Goal: Contribute content: Contribute content

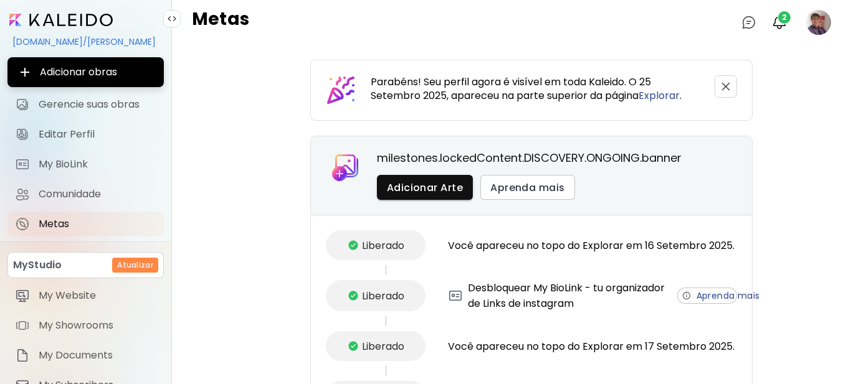
click at [813, 24] on image at bounding box center [818, 22] width 25 height 25
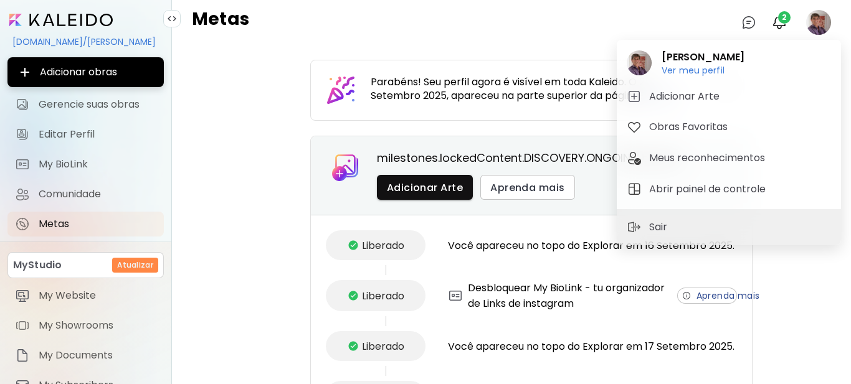
click at [130, 103] on div at bounding box center [425, 192] width 851 height 384
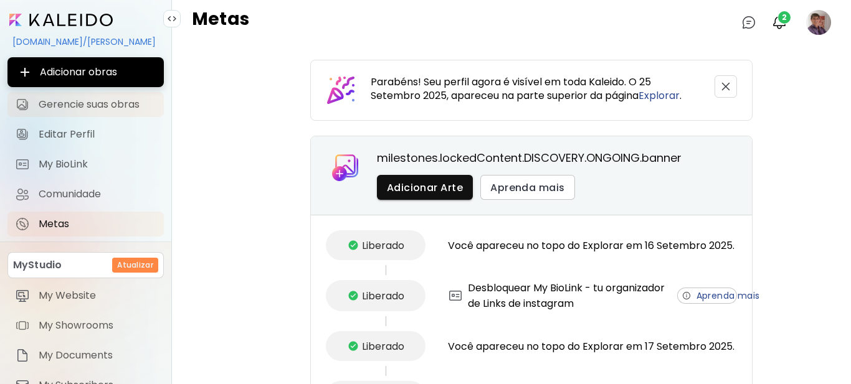
click at [111, 98] on span "Gerencie suas obras" at bounding box center [98, 104] width 118 height 12
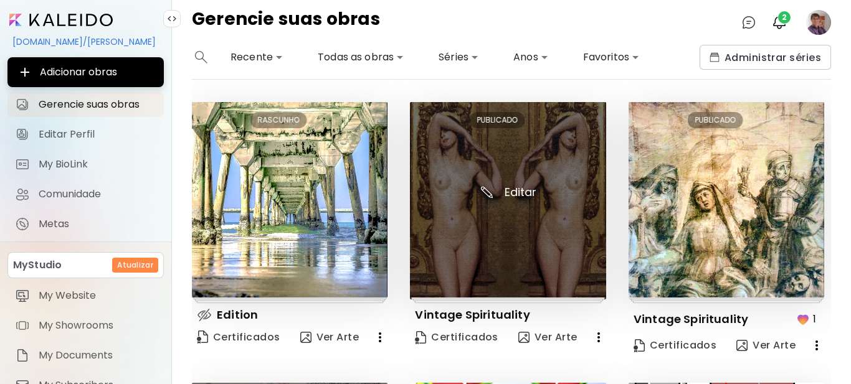
click at [527, 194] on img at bounding box center [508, 200] width 196 height 197
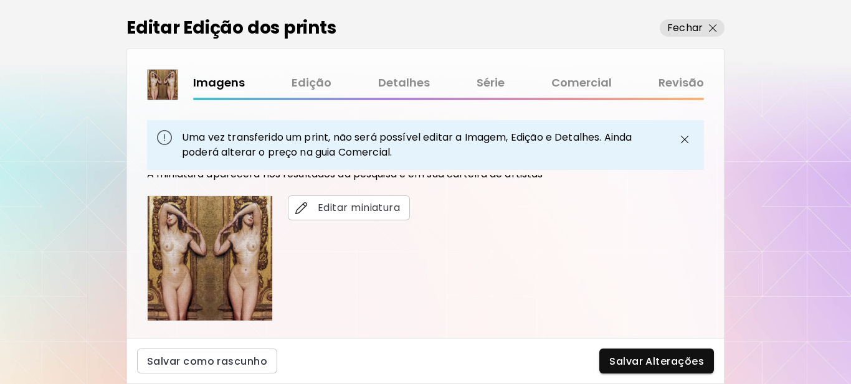
scroll to position [311, 0]
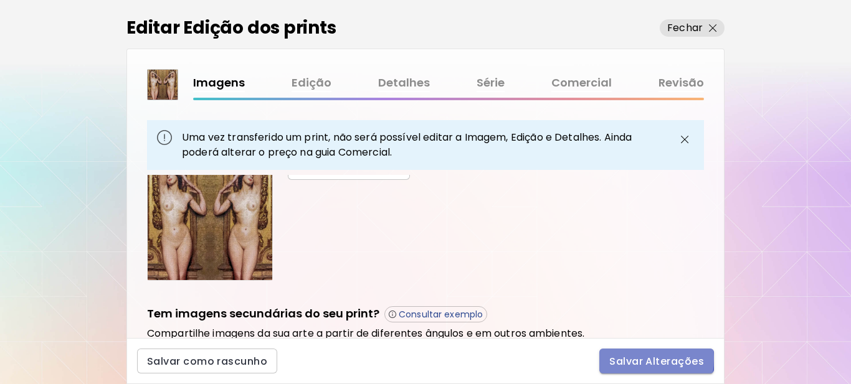
click at [622, 359] on span "Salvar Alterações" at bounding box center [656, 361] width 95 height 13
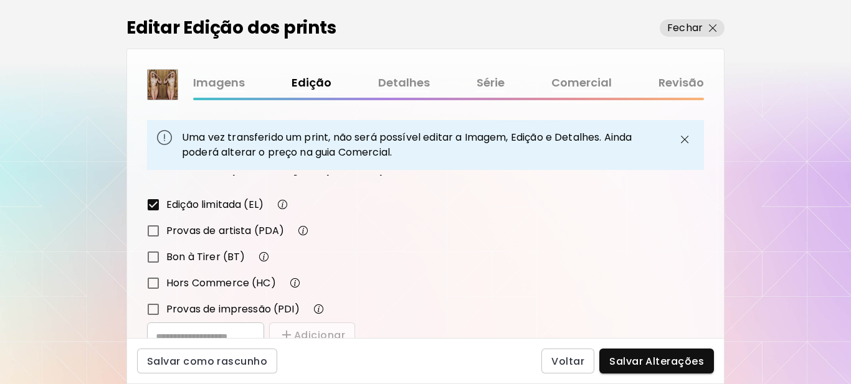
scroll to position [249, 0]
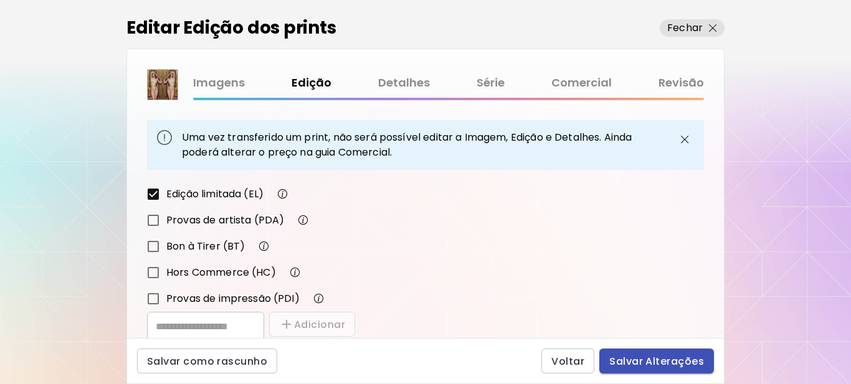
click at [647, 362] on span "Salvar Alterações" at bounding box center [656, 361] width 95 height 13
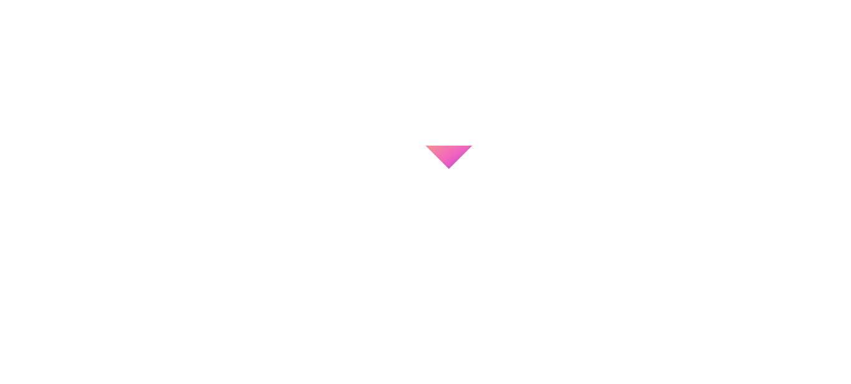
type input "**********"
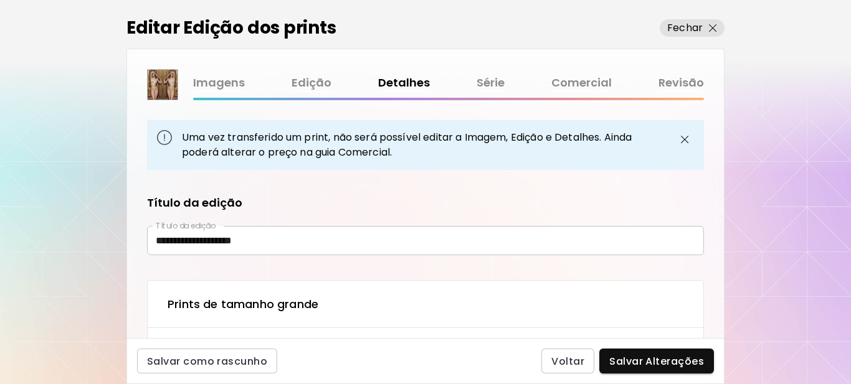
type textarea "**********"
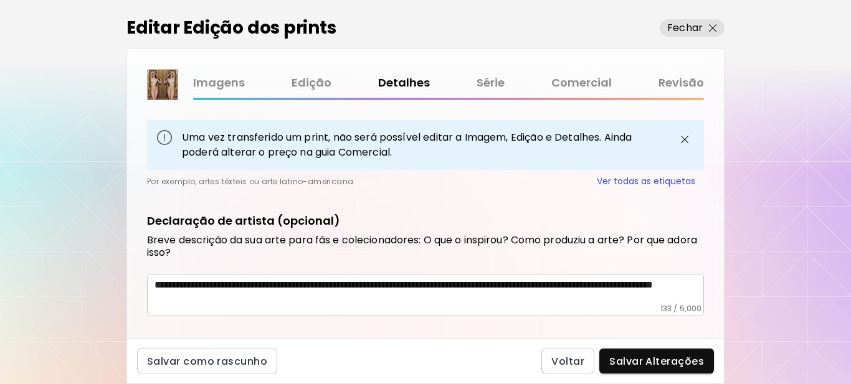
scroll to position [827, 0]
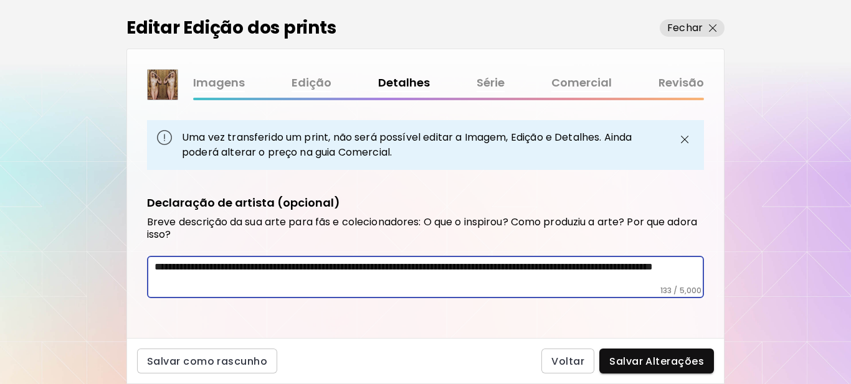
drag, startPoint x: 305, startPoint y: 280, endPoint x: 139, endPoint y: 271, distance: 165.9
click at [139, 271] on div "**********" at bounding box center [425, 256] width 597 height 163
click at [696, 24] on p "Fechar" at bounding box center [685, 28] width 36 height 15
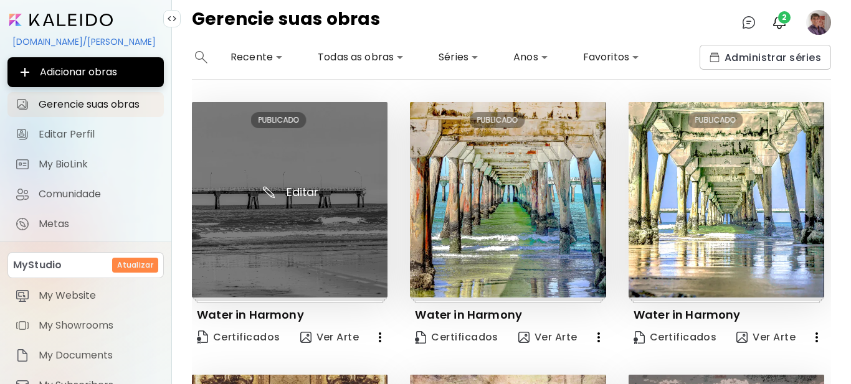
click at [296, 189] on img at bounding box center [290, 200] width 196 height 196
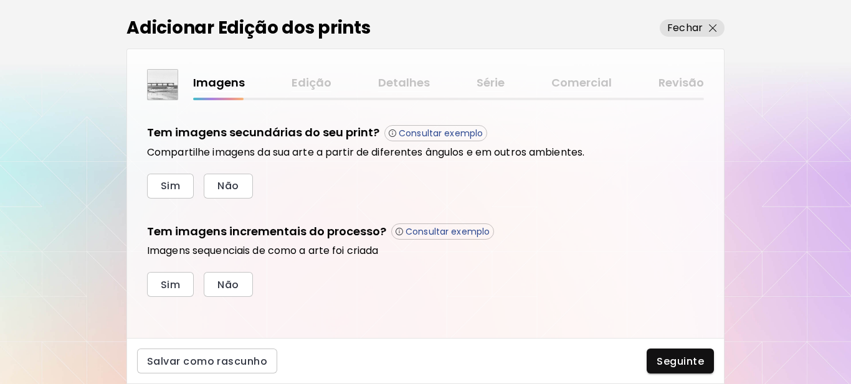
scroll to position [422, 0]
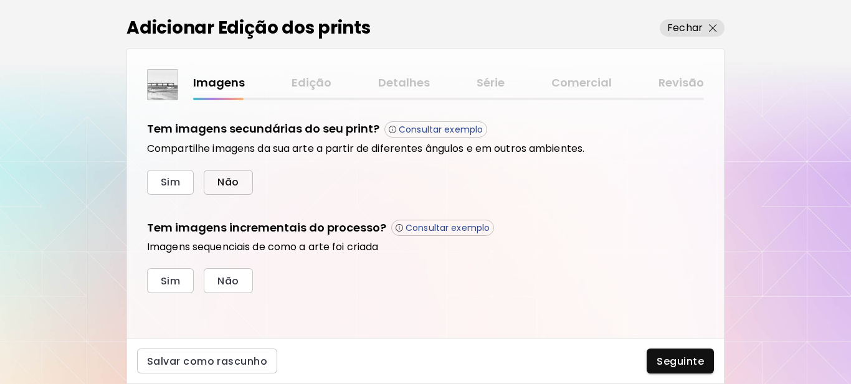
click at [220, 181] on span "Não" at bounding box center [227, 182] width 21 height 13
click at [178, 284] on span "Sim" at bounding box center [170, 281] width 19 height 13
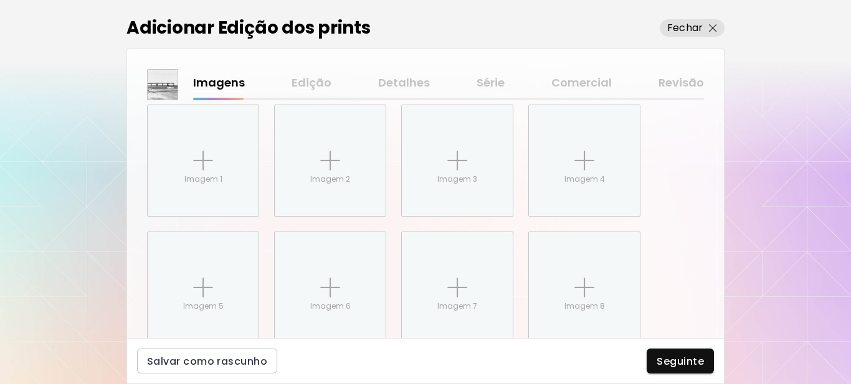
scroll to position [625, 0]
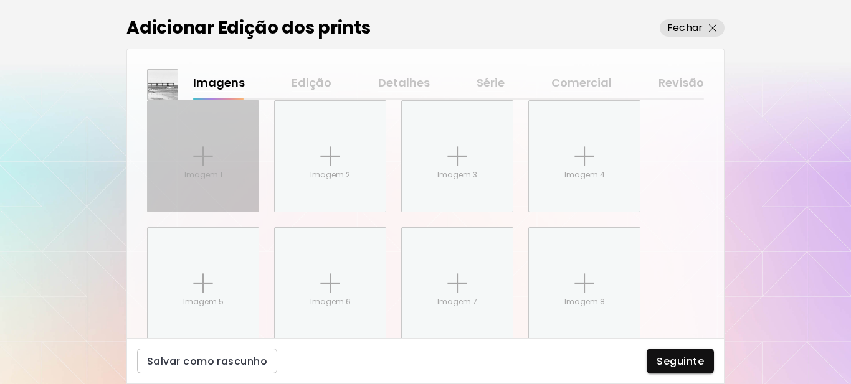
click at [196, 184] on div "Imagem 1" at bounding box center [203, 156] width 111 height 111
click at [0, 0] on input "Imagem 1" at bounding box center [0, 0] width 0 height 0
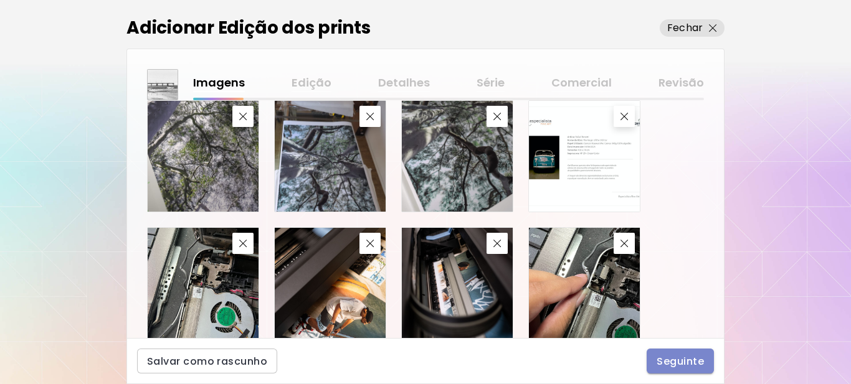
click at [691, 365] on span "Seguinte" at bounding box center [679, 361] width 47 height 13
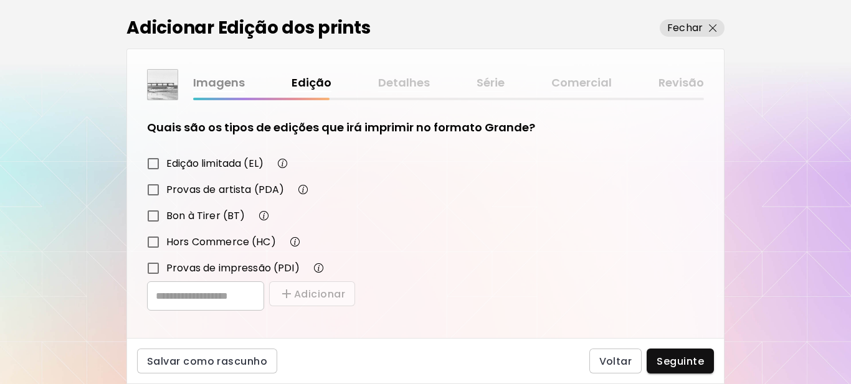
scroll to position [217, 0]
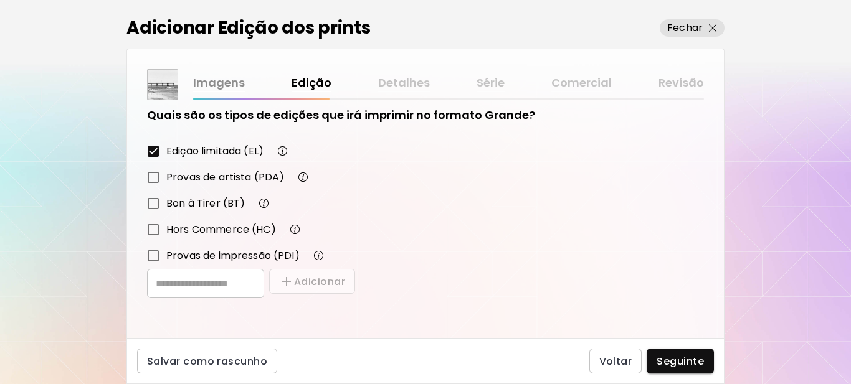
click at [672, 354] on button "Seguinte" at bounding box center [679, 361] width 67 height 25
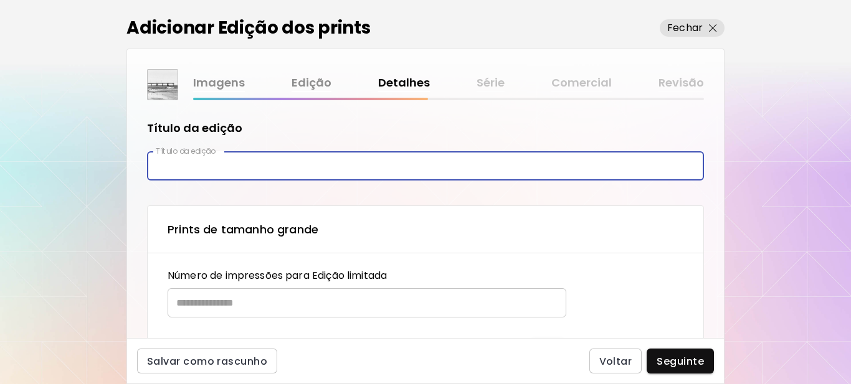
click at [220, 167] on input "text" at bounding box center [425, 165] width 557 height 29
type input "**********"
drag, startPoint x: 233, startPoint y: 309, endPoint x: 242, endPoint y: 295, distance: 16.8
click at [240, 298] on input "text" at bounding box center [363, 302] width 390 height 29
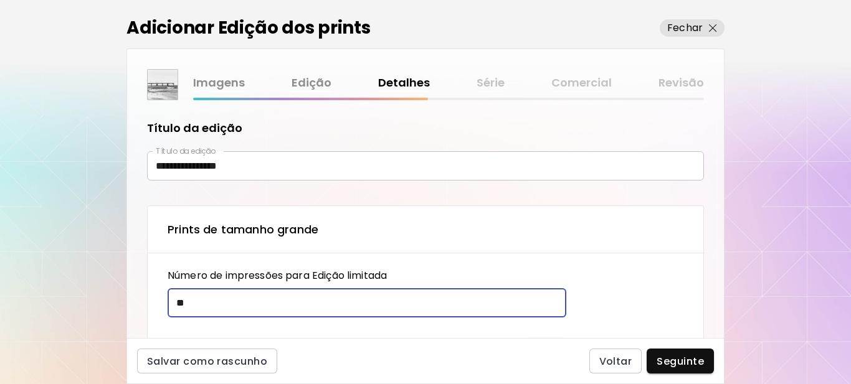
type input "**"
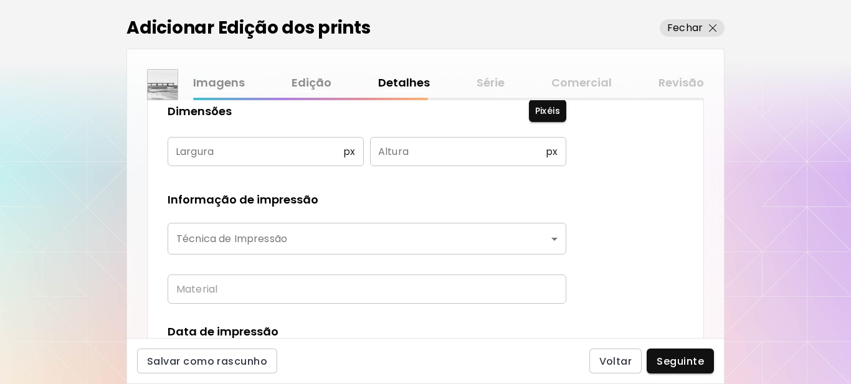
scroll to position [249, 0]
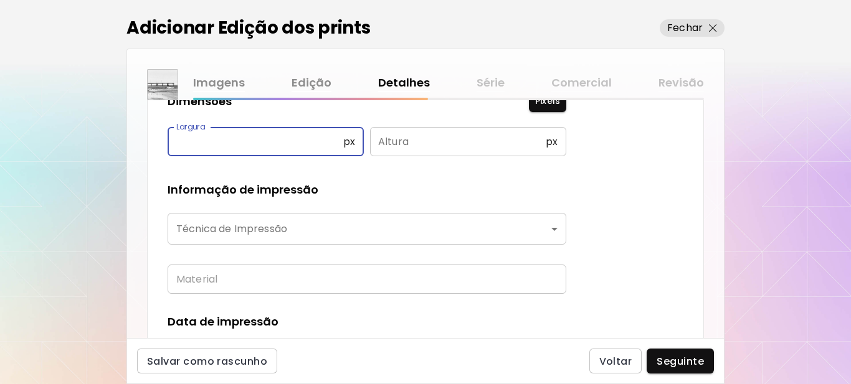
click at [216, 143] on input "text" at bounding box center [256, 141] width 176 height 29
type input "**"
click at [422, 138] on input "text" at bounding box center [458, 141] width 176 height 29
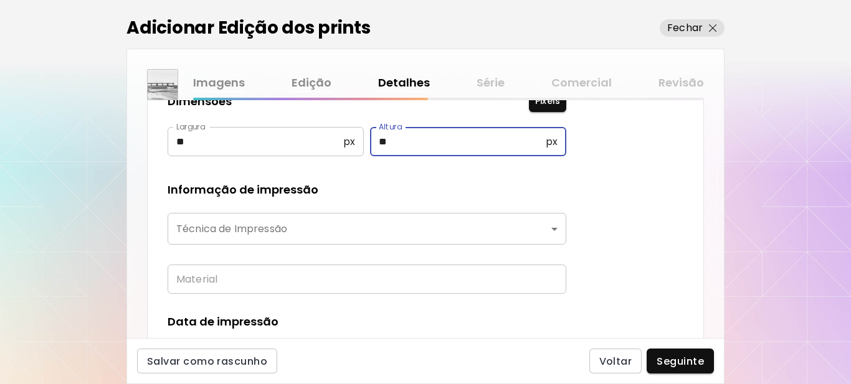
type input "**"
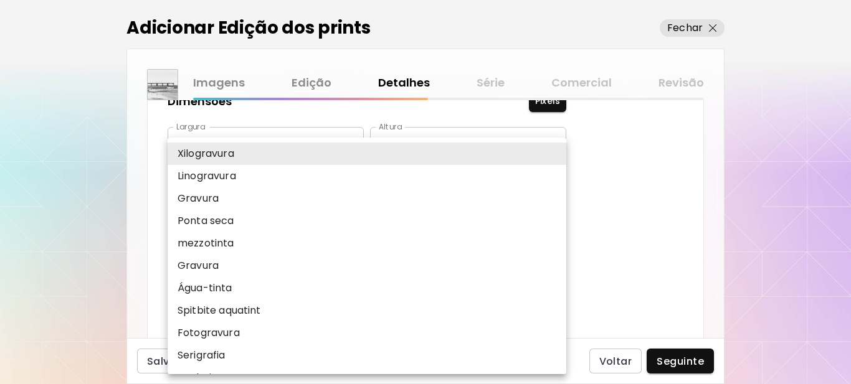
drag, startPoint x: 323, startPoint y: 227, endPoint x: 325, endPoint y: 219, distance: 7.9
click at [321, 227] on body "**********" at bounding box center [425, 192] width 851 height 384
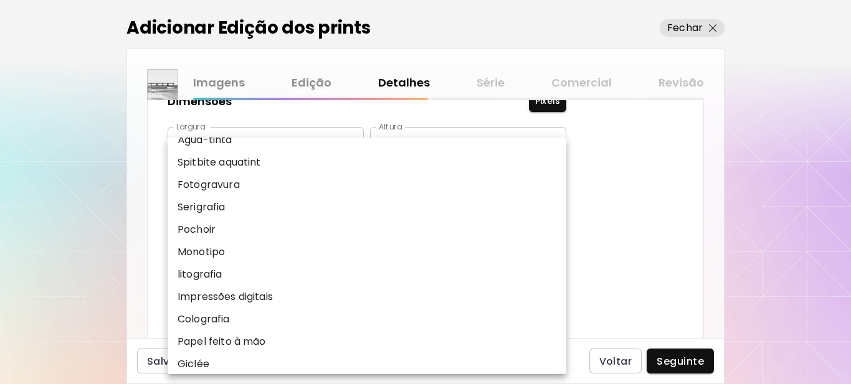
scroll to position [154, 0]
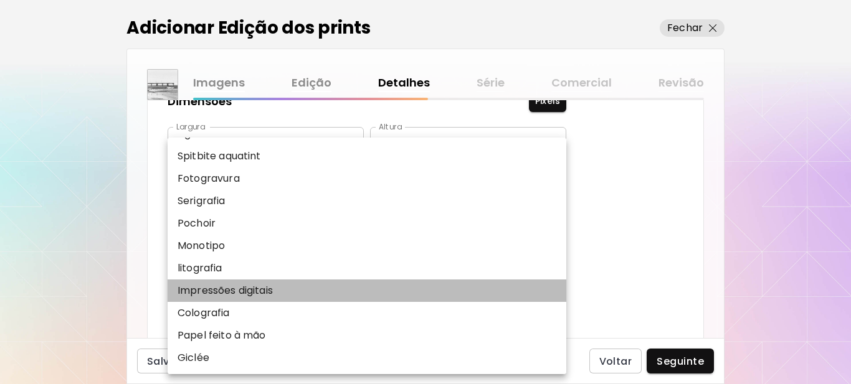
click at [231, 291] on p "Impressões digitais" at bounding box center [225, 290] width 95 height 15
type input "**********"
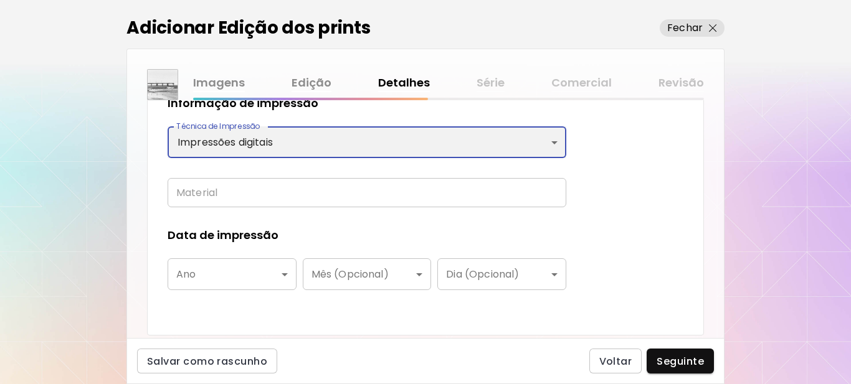
scroll to position [374, 0]
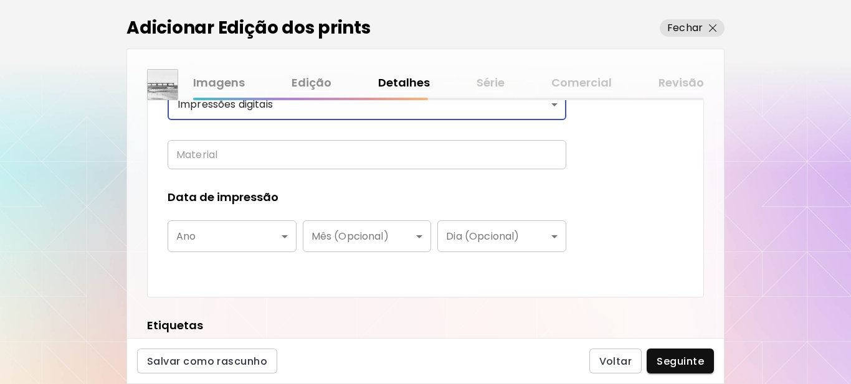
click at [245, 156] on input "text" at bounding box center [367, 154] width 399 height 29
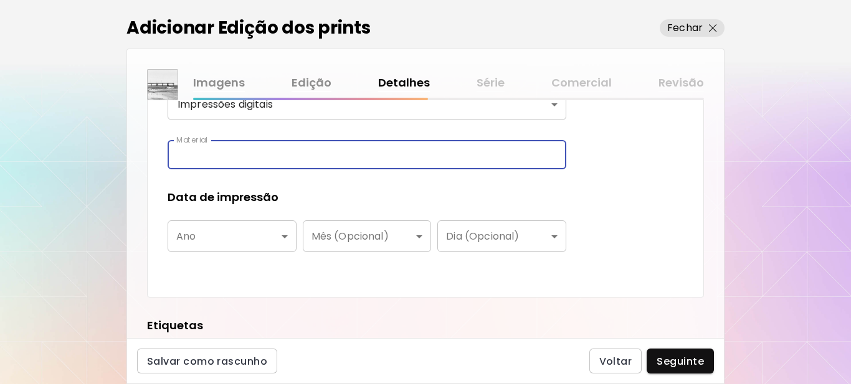
type input "**********"
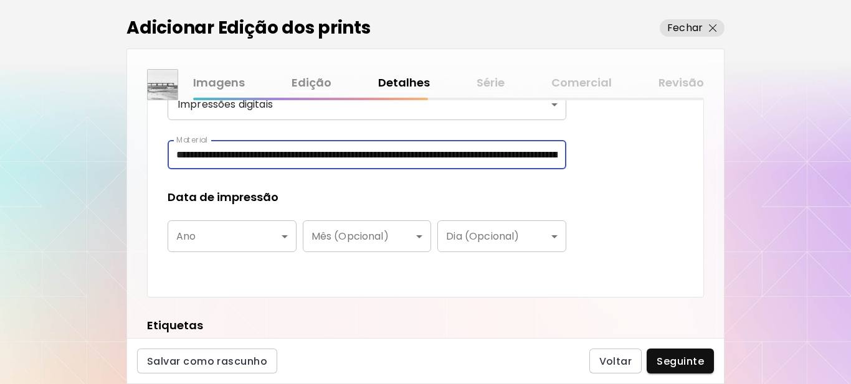
click at [219, 249] on body "**********" at bounding box center [425, 192] width 851 height 384
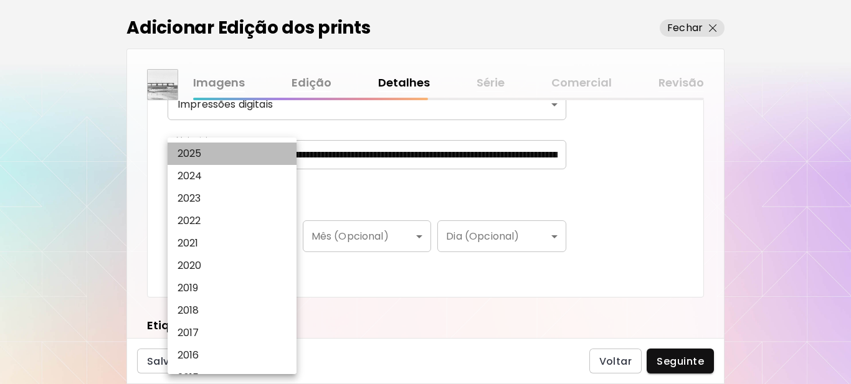
click at [194, 152] on p "2025" at bounding box center [190, 153] width 24 height 15
type input "****"
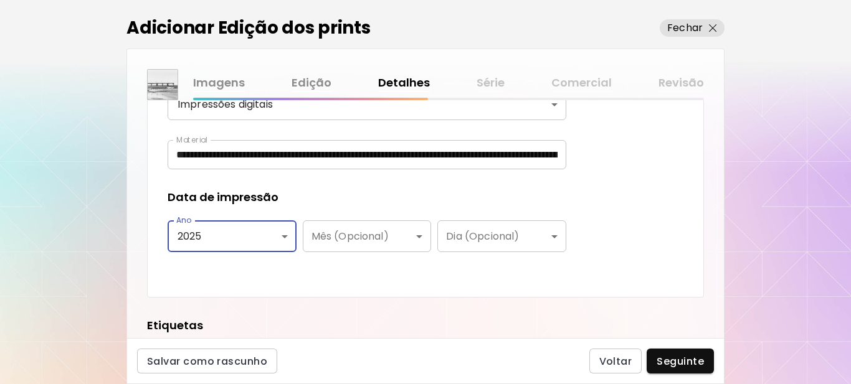
click at [352, 193] on div "Data de impressão" at bounding box center [367, 197] width 399 height 16
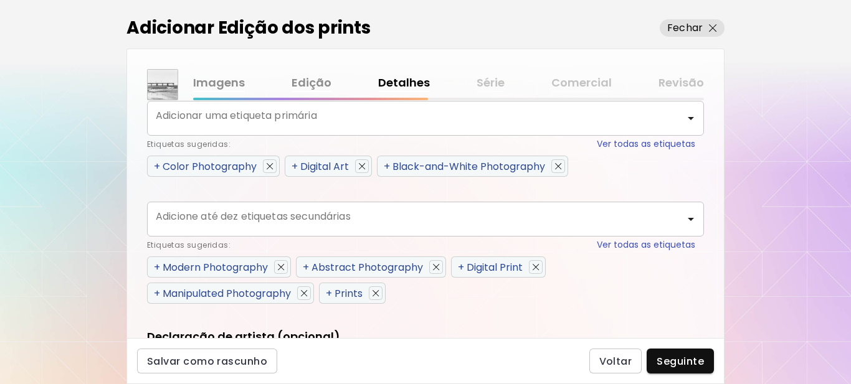
scroll to position [623, 0]
click at [389, 166] on span "+" at bounding box center [387, 165] width 6 height 14
type input "**********"
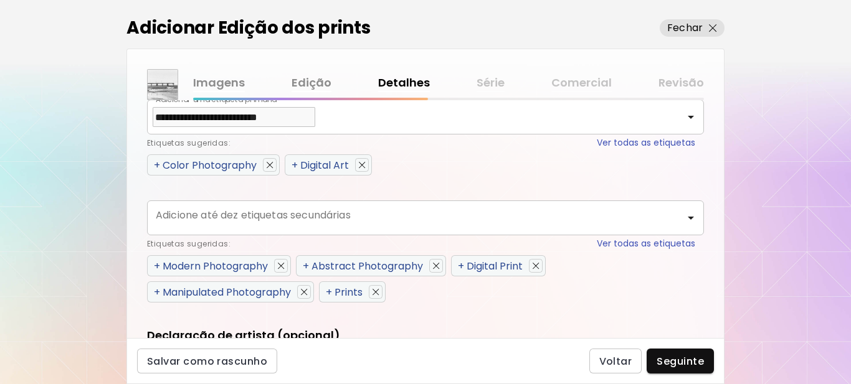
scroll to position [744, 0]
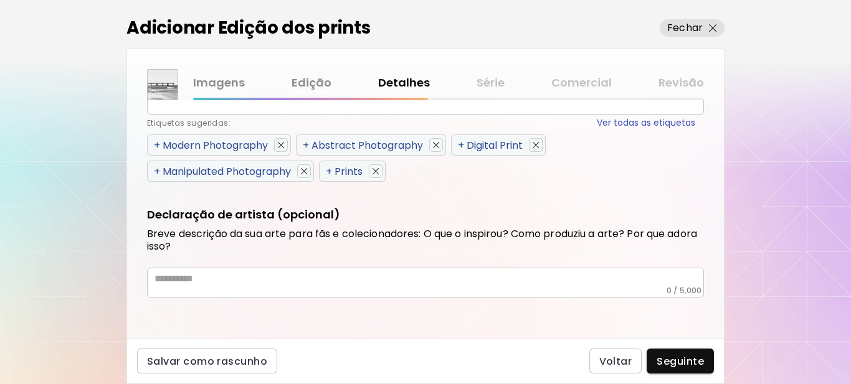
click at [158, 144] on span "+" at bounding box center [157, 145] width 6 height 14
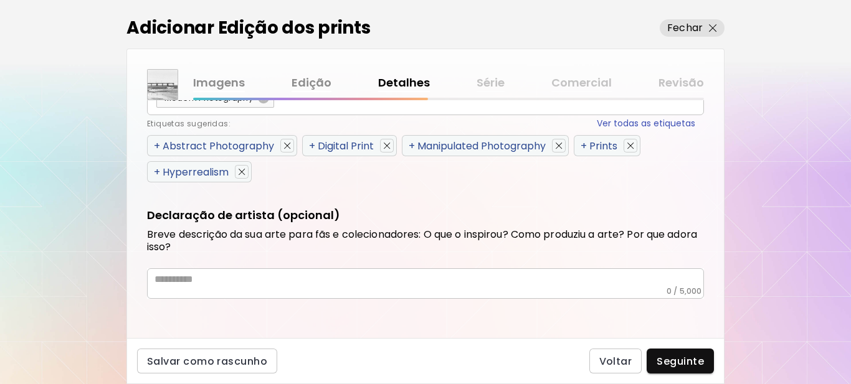
click at [156, 147] on span "+" at bounding box center [157, 146] width 6 height 14
click at [309, 147] on span "+" at bounding box center [312, 146] width 6 height 14
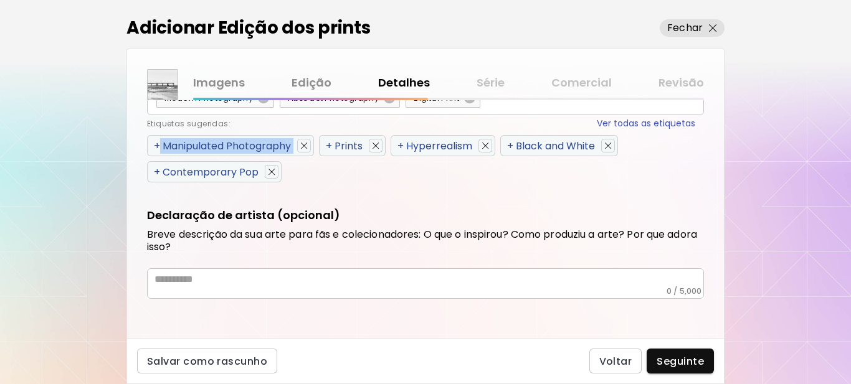
click at [155, 148] on span "+" at bounding box center [157, 146] width 6 height 14
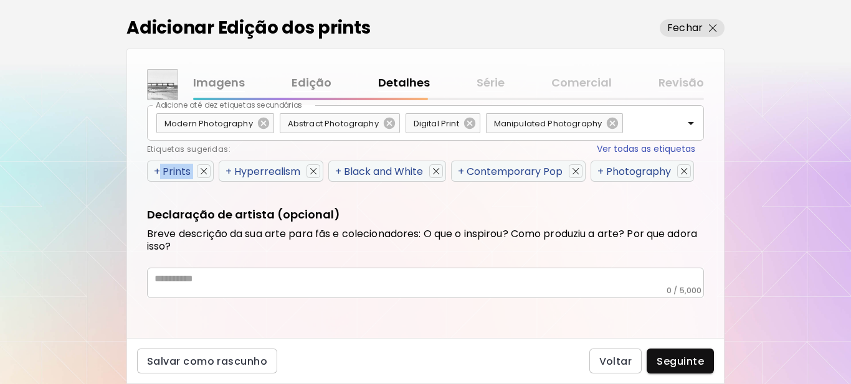
click at [154, 172] on span "+" at bounding box center [157, 171] width 6 height 14
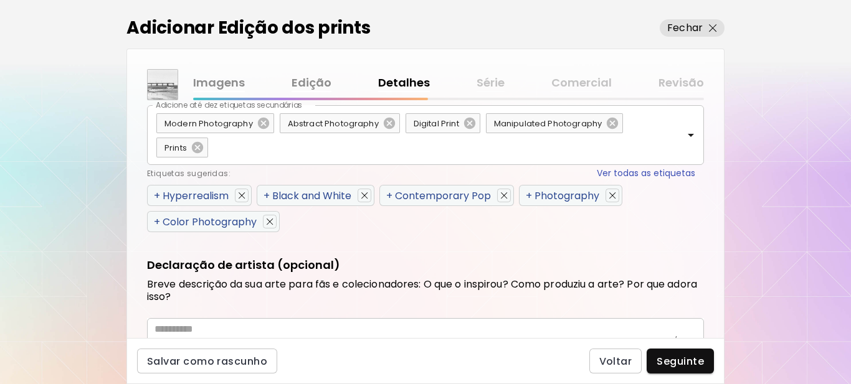
click at [154, 172] on div "Etiquetas sugeridas: Ver todas as etiquetas" at bounding box center [421, 173] width 548 height 13
click at [155, 198] on span "+" at bounding box center [157, 196] width 6 height 14
click at [263, 198] on span "+" at bounding box center [266, 196] width 6 height 14
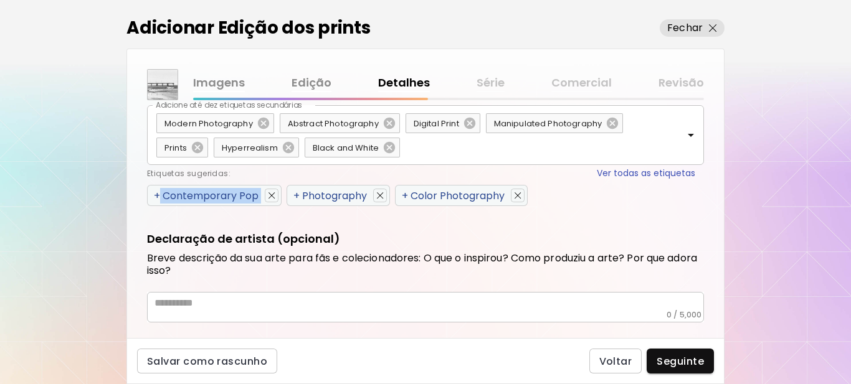
click at [155, 198] on span "+" at bounding box center [157, 196] width 6 height 14
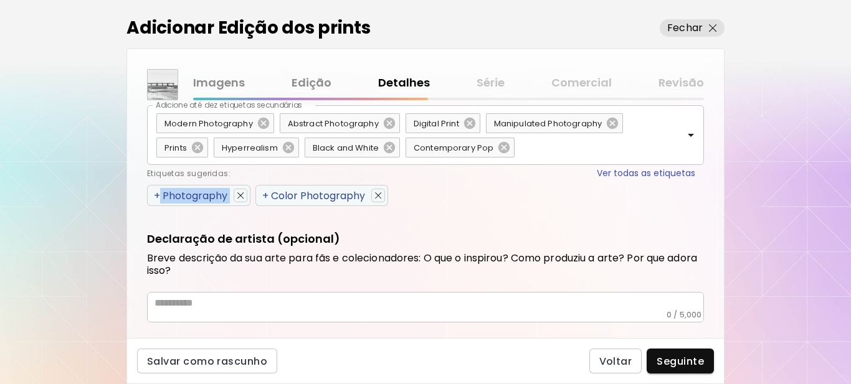
click at [155, 198] on span "+" at bounding box center [157, 196] width 6 height 14
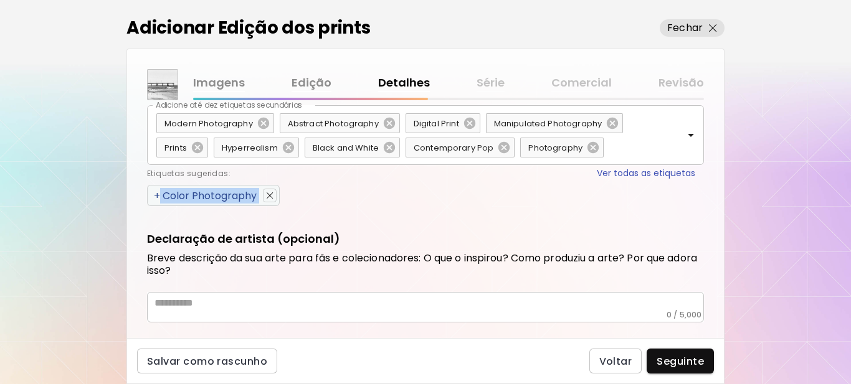
click at [155, 198] on span "+" at bounding box center [157, 196] width 6 height 14
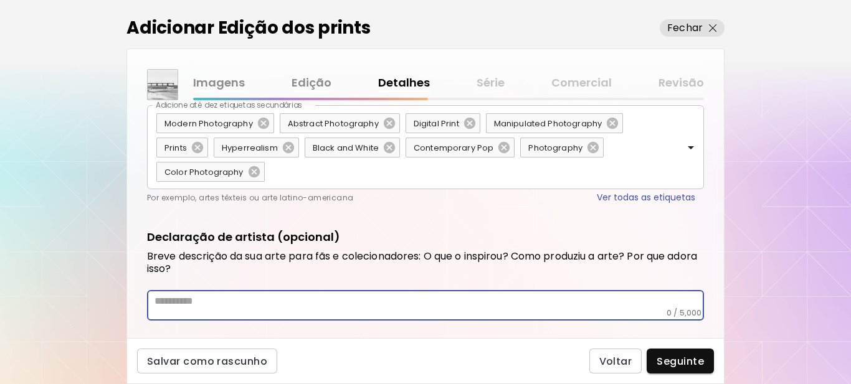
click at [249, 303] on textarea at bounding box center [428, 301] width 549 height 13
paste textarea "**********"
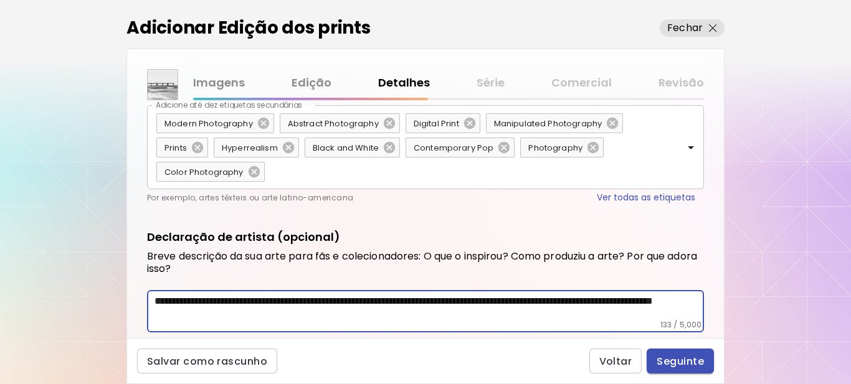
type textarea "**********"
click at [688, 358] on span "Seguinte" at bounding box center [679, 361] width 47 height 13
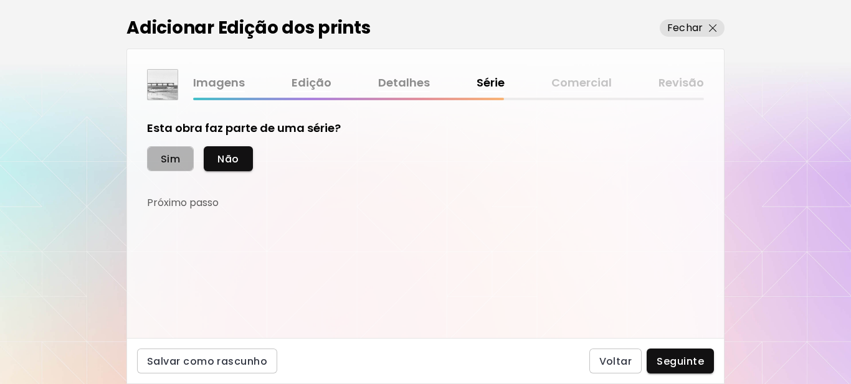
click at [168, 159] on span "Sim" at bounding box center [170, 159] width 19 height 13
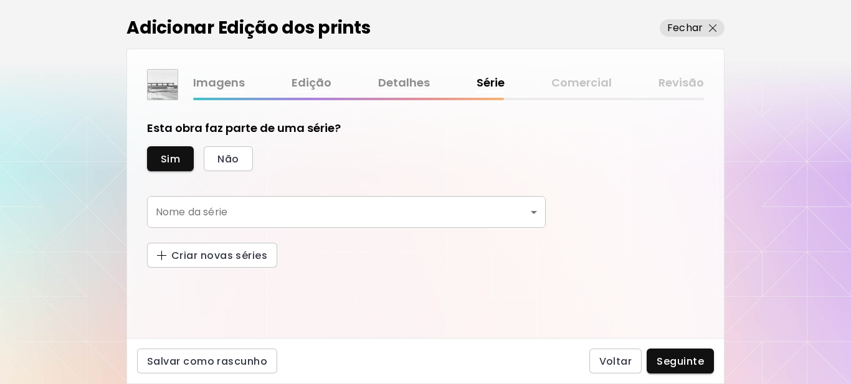
click at [343, 209] on body "kaleido.art/Sergio_Cerezer_Benetti Adicionar obras Gerencie suas obras Editar P…" at bounding box center [425, 192] width 851 height 384
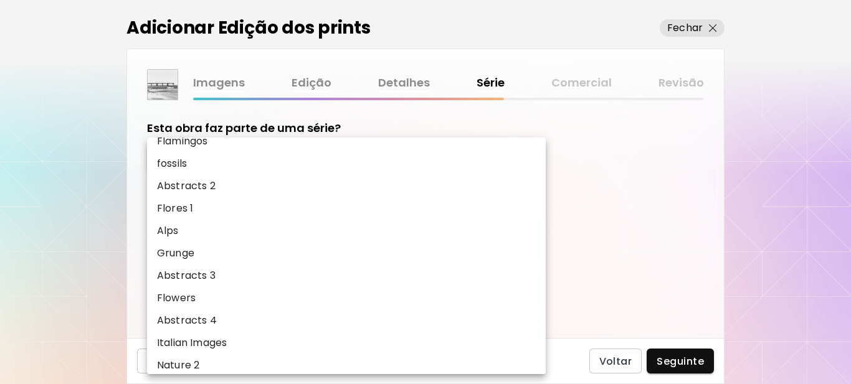
scroll to position [805, 0]
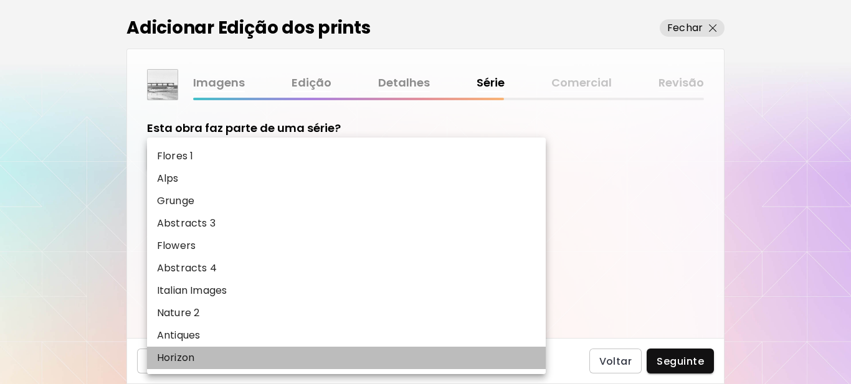
click at [202, 358] on li "Horizon" at bounding box center [346, 358] width 399 height 22
type input "*******"
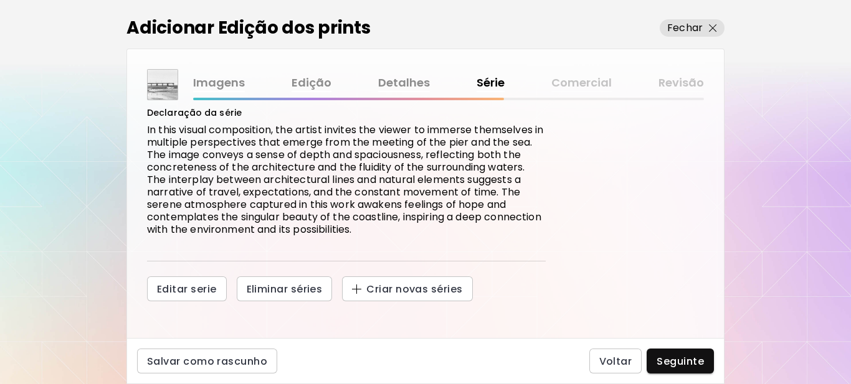
scroll to position [154, 0]
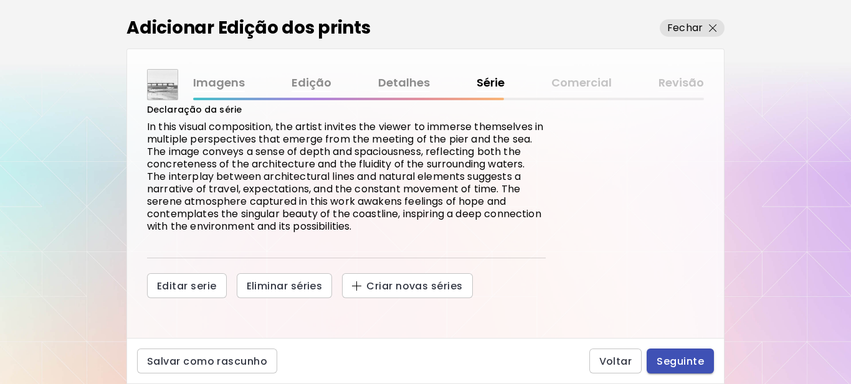
click at [686, 362] on span "Seguinte" at bounding box center [679, 361] width 47 height 13
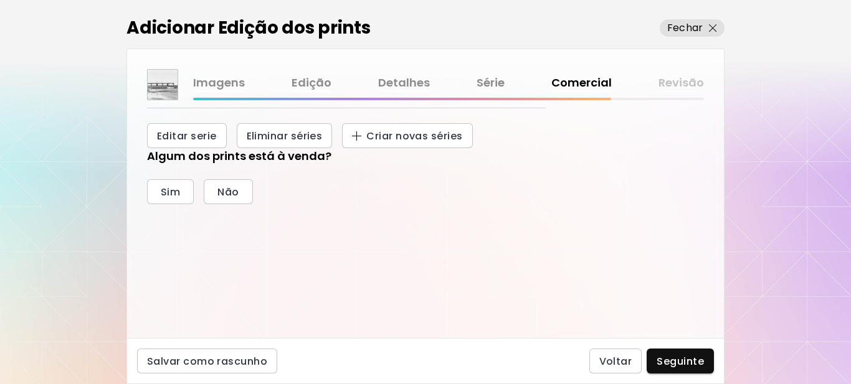
scroll to position [313, 0]
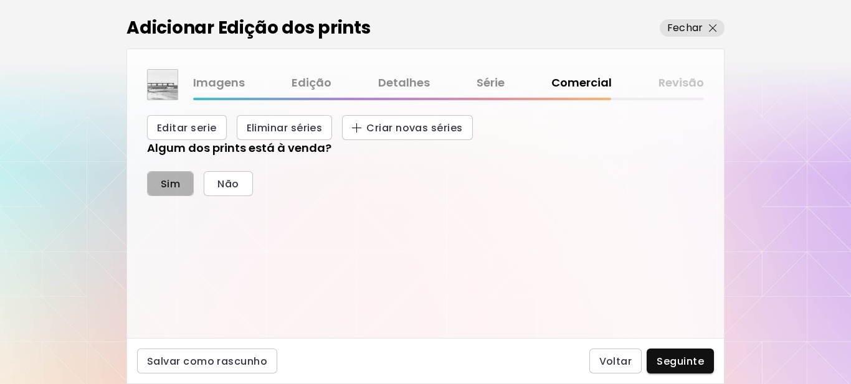
click at [169, 189] on span "Sim" at bounding box center [170, 184] width 19 height 13
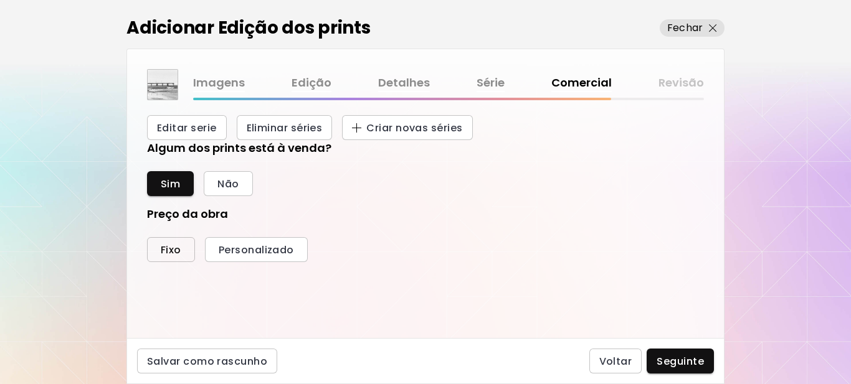
click at [174, 247] on span "Fixo" at bounding box center [171, 250] width 21 height 13
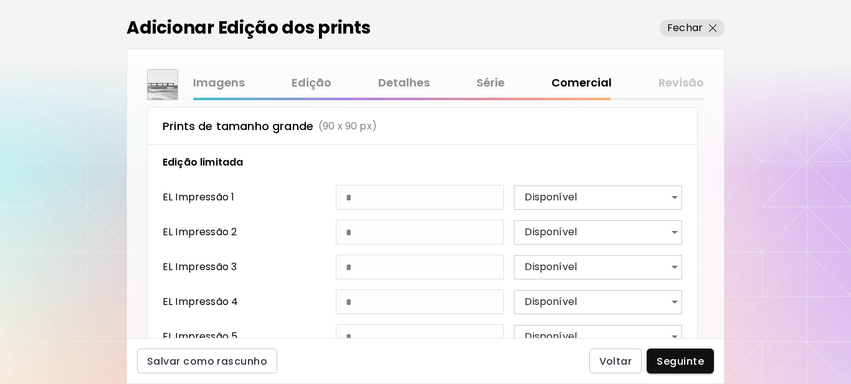
scroll to position [499, 0]
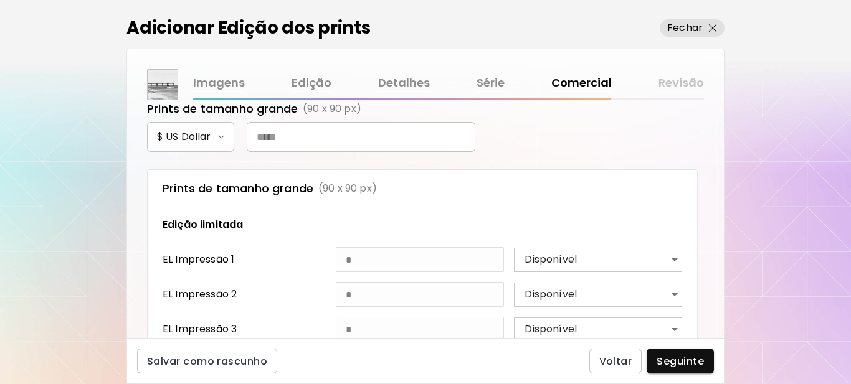
click at [343, 133] on input "text" at bounding box center [361, 137] width 229 height 30
type input "***"
click at [669, 356] on span "Seguinte" at bounding box center [679, 361] width 47 height 13
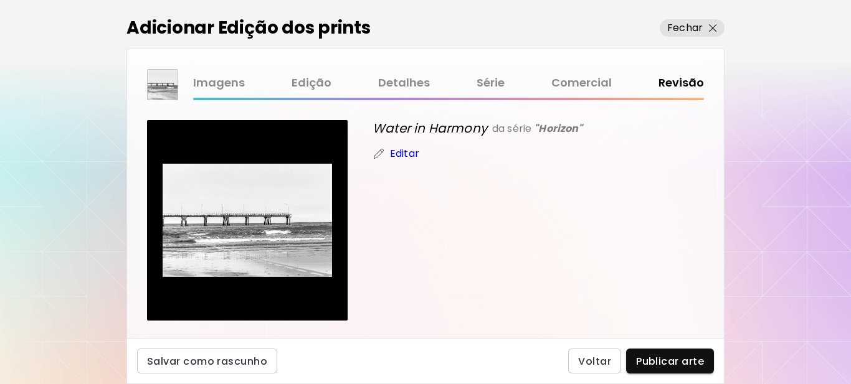
click at [668, 357] on span "Publicar arte" at bounding box center [670, 361] width 68 height 13
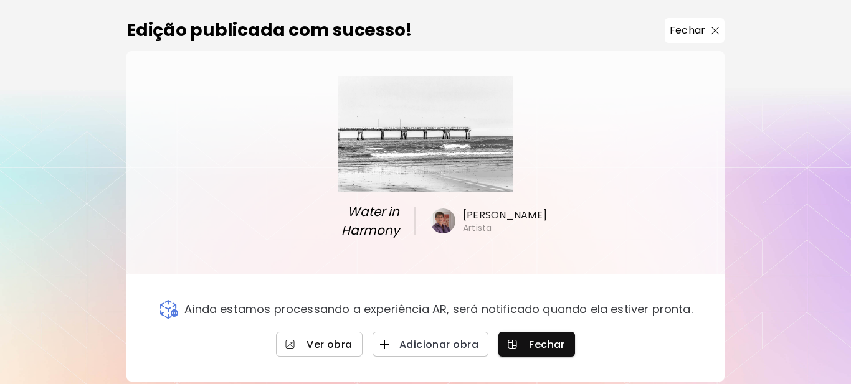
click at [320, 341] on span "Ver obra" at bounding box center [319, 344] width 67 height 13
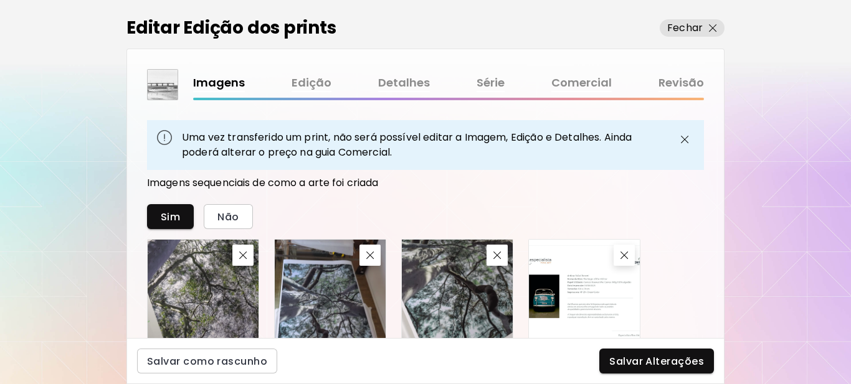
scroll to position [746, 0]
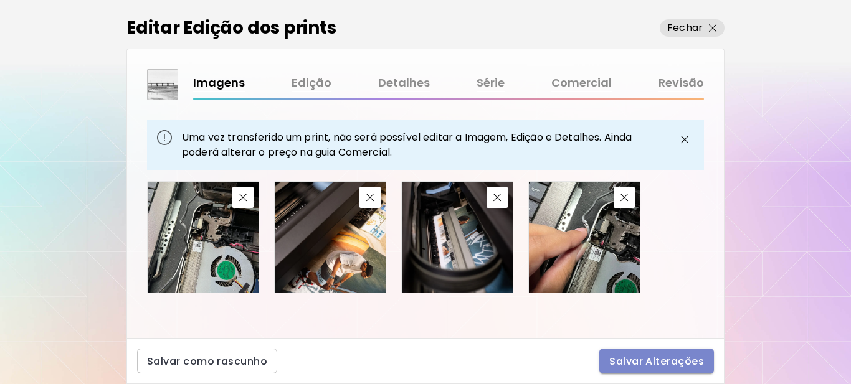
drag, startPoint x: 665, startPoint y: 363, endPoint x: 653, endPoint y: 359, distance: 13.0
click at [665, 362] on span "Salvar Alterações" at bounding box center [656, 361] width 95 height 13
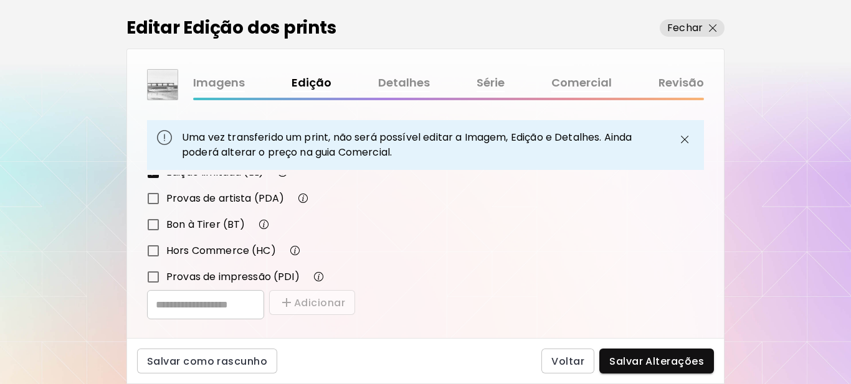
scroll to position [292, 0]
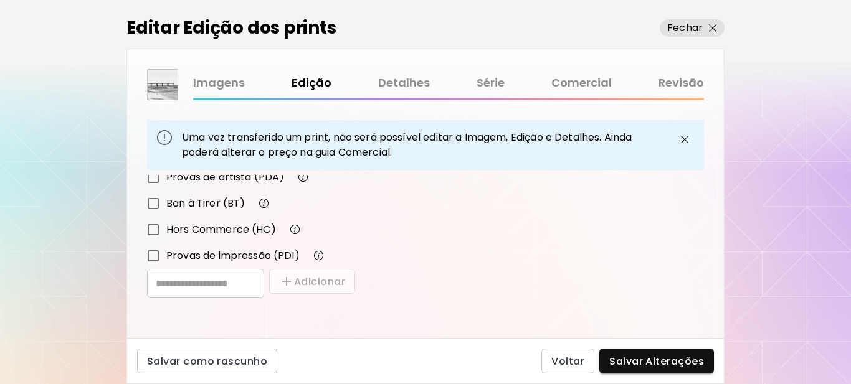
drag, startPoint x: 668, startPoint y: 367, endPoint x: 466, endPoint y: 314, distance: 208.8
click at [668, 367] on span "Salvar Alterações" at bounding box center [656, 361] width 95 height 13
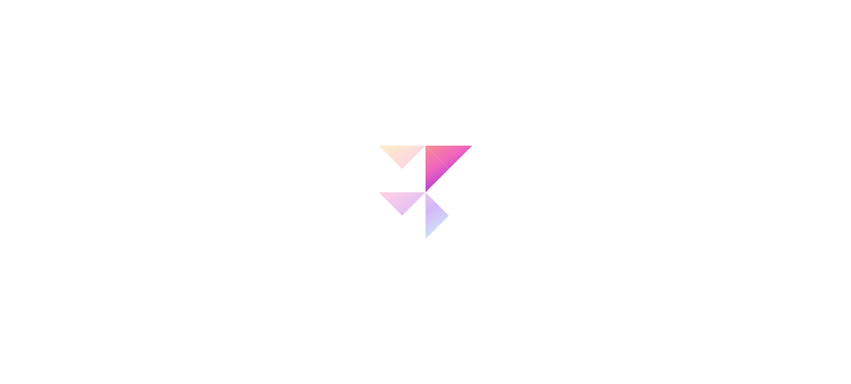
type input "**********"
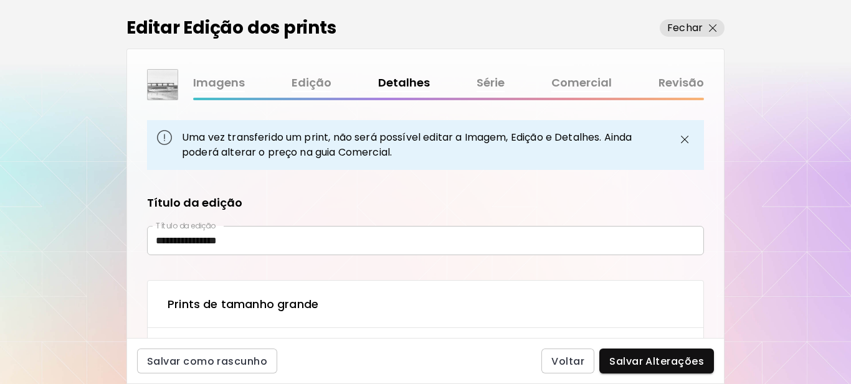
type textarea "**********"
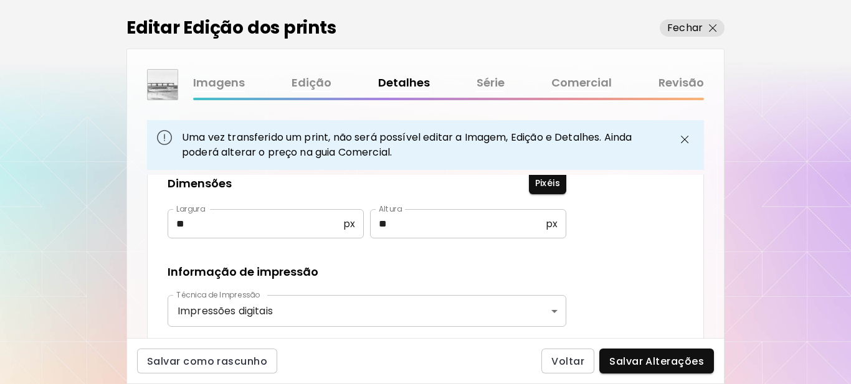
scroll to position [249, 0]
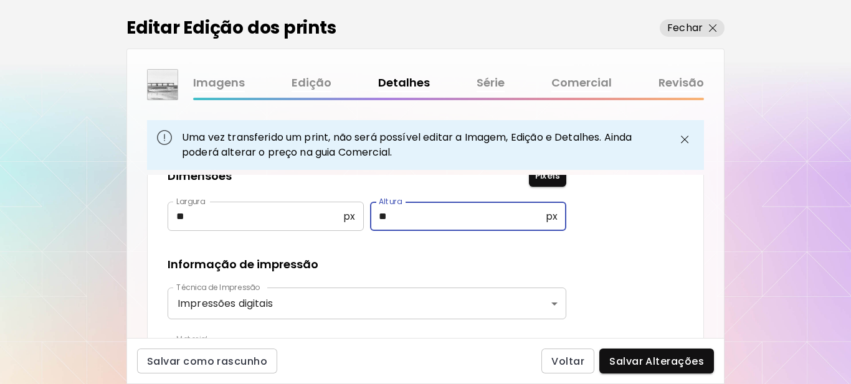
drag, startPoint x: 378, startPoint y: 219, endPoint x: 352, endPoint y: 224, distance: 26.5
click at [352, 224] on div "Largura ** px Largura Altura ** px Altura" at bounding box center [367, 217] width 399 height 30
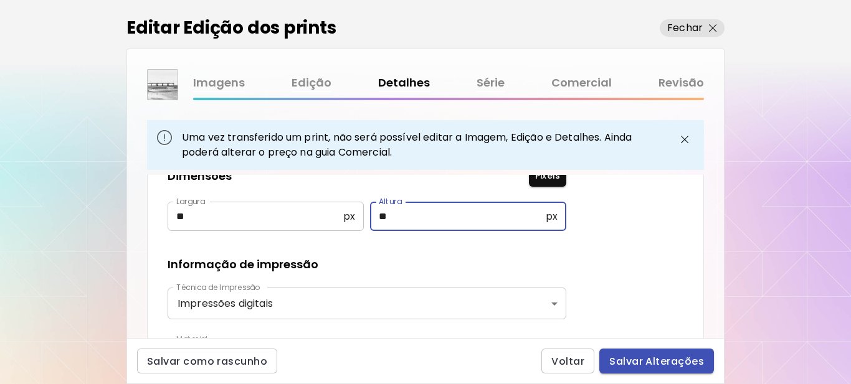
type input "**"
click at [658, 364] on span "Salvar Alterações" at bounding box center [656, 361] width 95 height 13
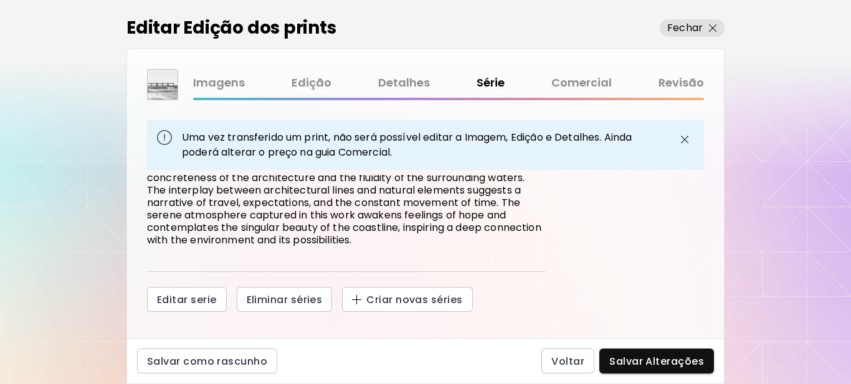
scroll to position [229, 0]
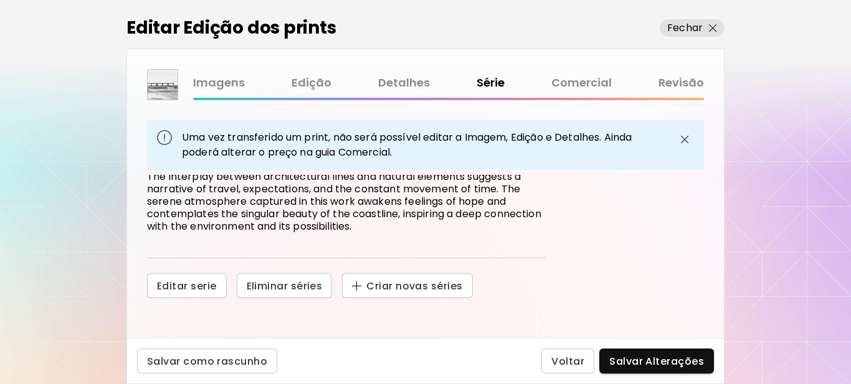
click at [666, 356] on span "Salvar Alterações" at bounding box center [656, 361] width 95 height 13
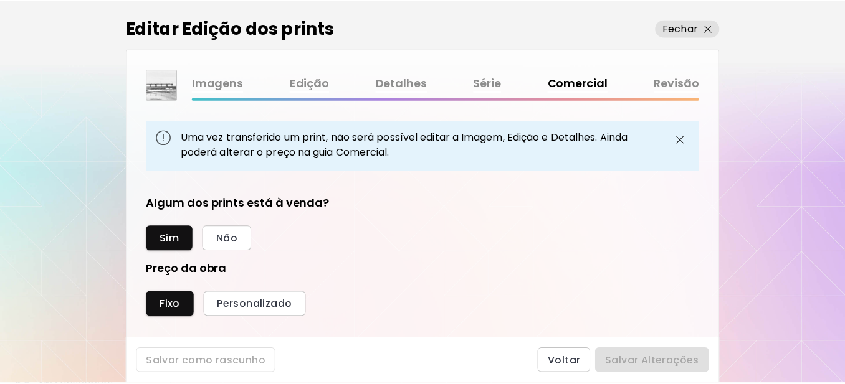
scroll to position [470, 544]
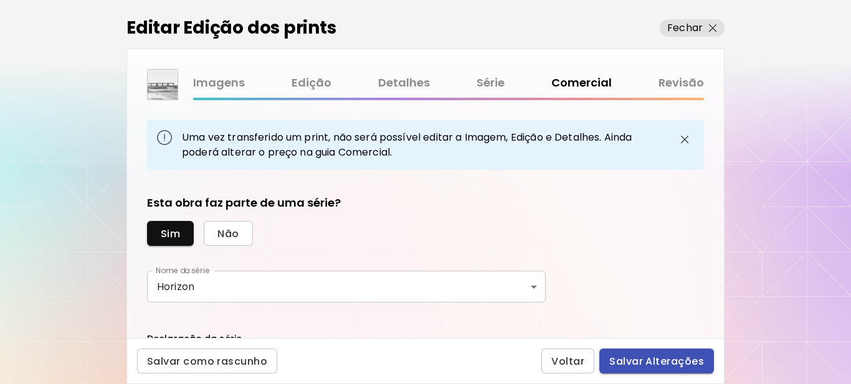
click at [656, 363] on span "Salvar Alterações" at bounding box center [656, 361] width 95 height 13
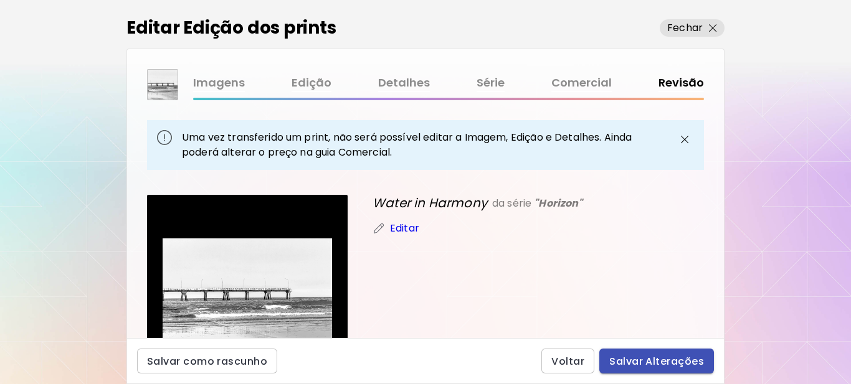
click at [645, 362] on span "Salvar Alterações" at bounding box center [656, 361] width 95 height 13
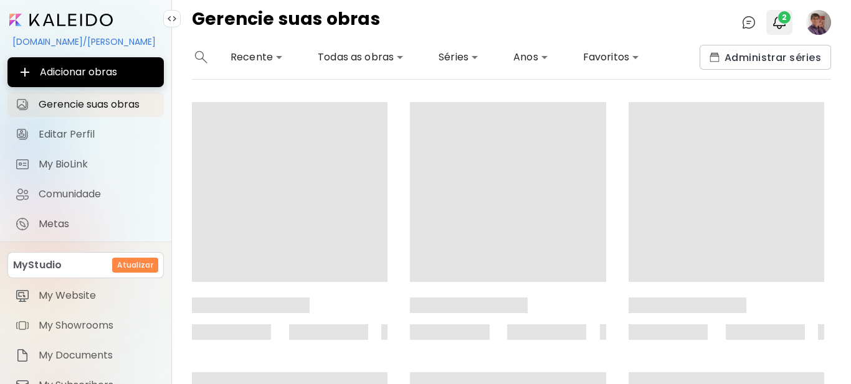
click at [780, 21] on span "2" at bounding box center [784, 17] width 12 height 12
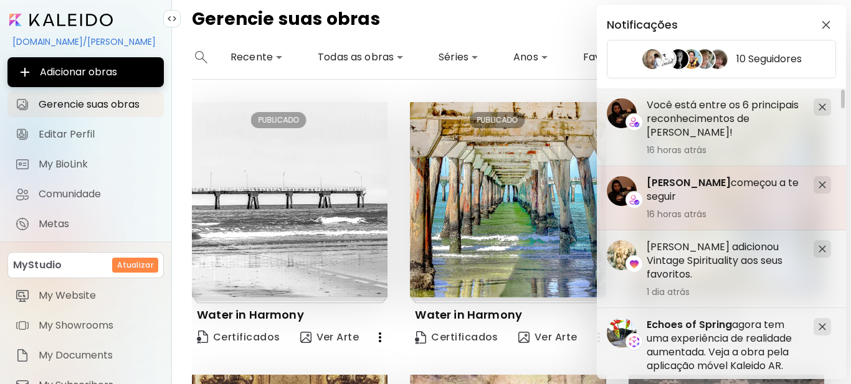
click at [684, 184] on span "[PERSON_NAME]" at bounding box center [688, 183] width 84 height 14
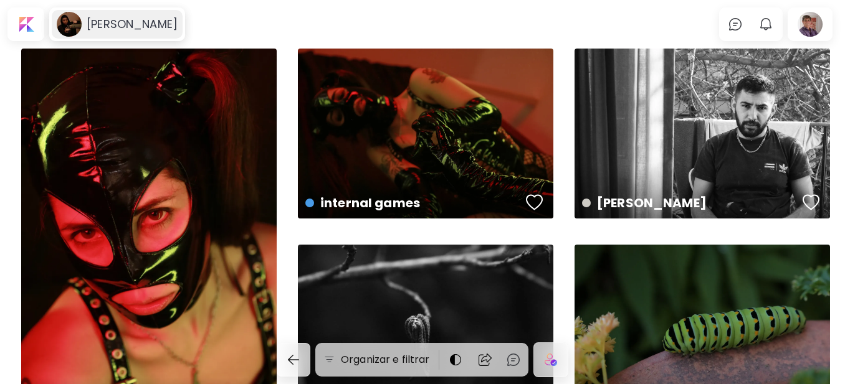
click at [171, 22] on h6 "[PERSON_NAME]" at bounding box center [132, 24] width 91 height 15
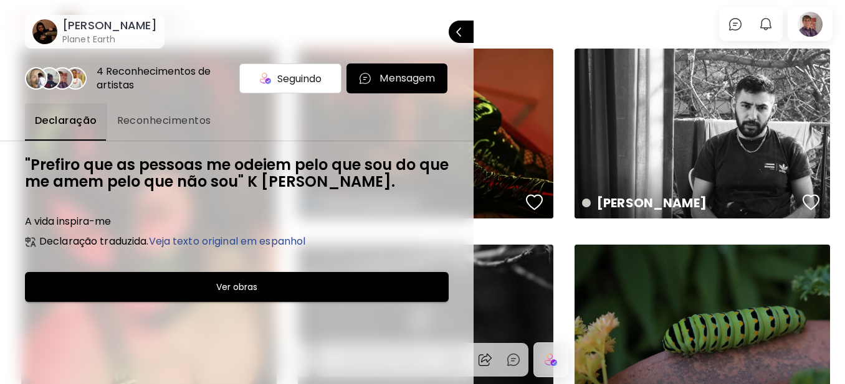
click at [107, 24] on h6 "[PERSON_NAME]" at bounding box center [109, 25] width 95 height 15
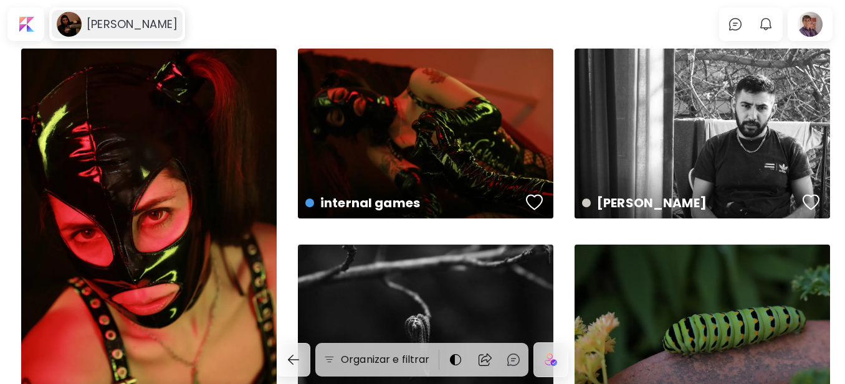
click at [70, 25] on image at bounding box center [69, 24] width 25 height 25
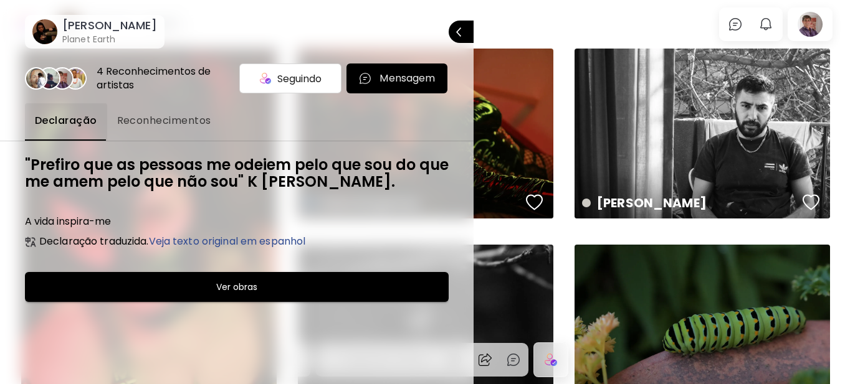
click at [235, 288] on h6 "Ver obras" at bounding box center [236, 287] width 41 height 15
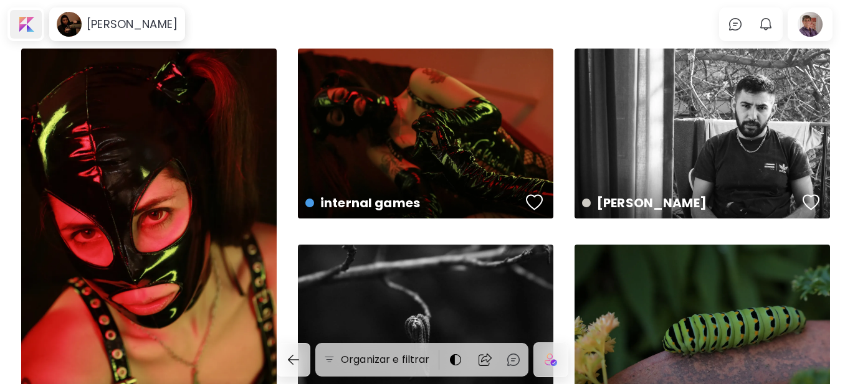
click at [22, 24] on div at bounding box center [26, 24] width 32 height 29
click at [344, 162] on div "internal games US$ 65 | 15240 x 10160 cm" at bounding box center [425, 134] width 255 height 170
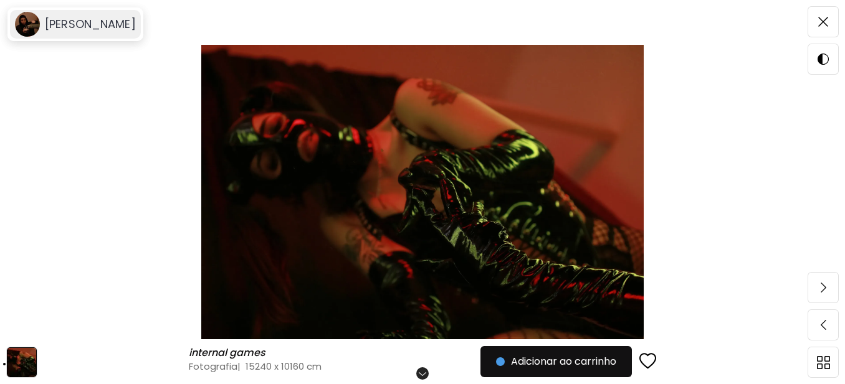
click at [26, 22] on image at bounding box center [27, 24] width 25 height 25
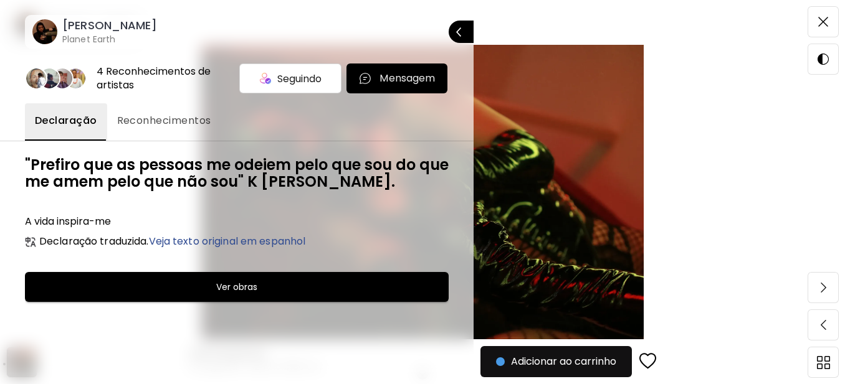
click at [295, 80] on span "Seguindo" at bounding box center [299, 79] width 44 height 16
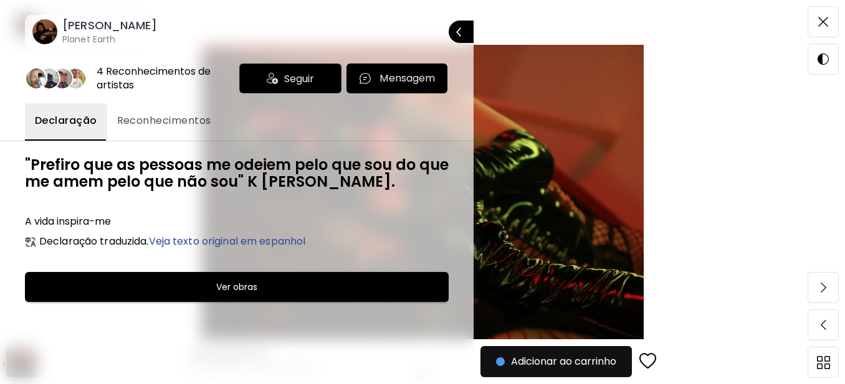
click at [295, 80] on span "Seguir" at bounding box center [299, 79] width 30 height 16
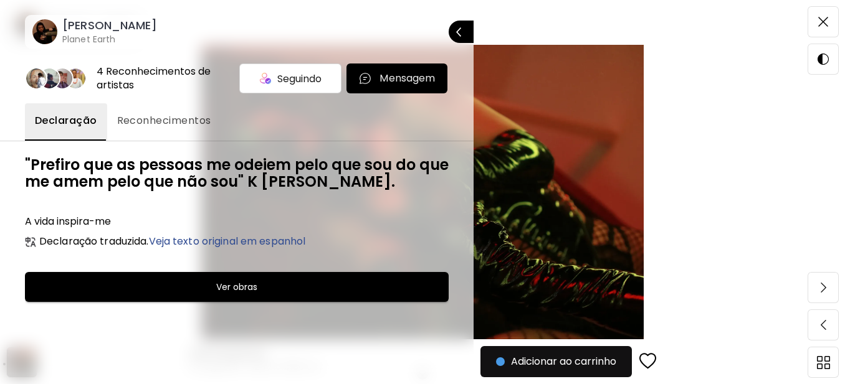
click at [476, 29] on p "Fechar" at bounding box center [476, 31] width 0 height 9
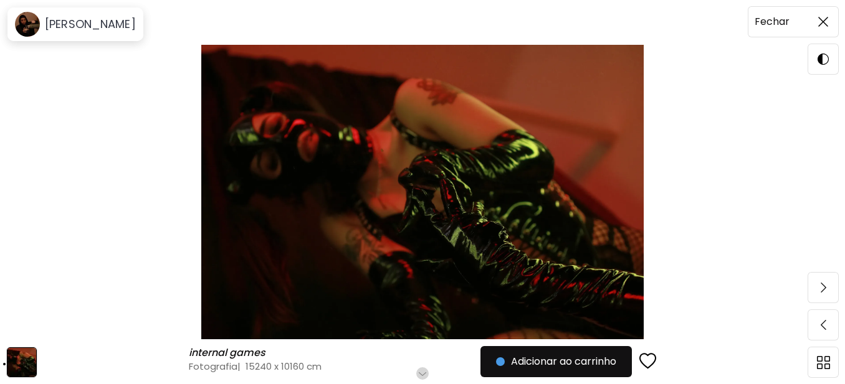
click at [813, 19] on span at bounding box center [823, 22] width 26 height 26
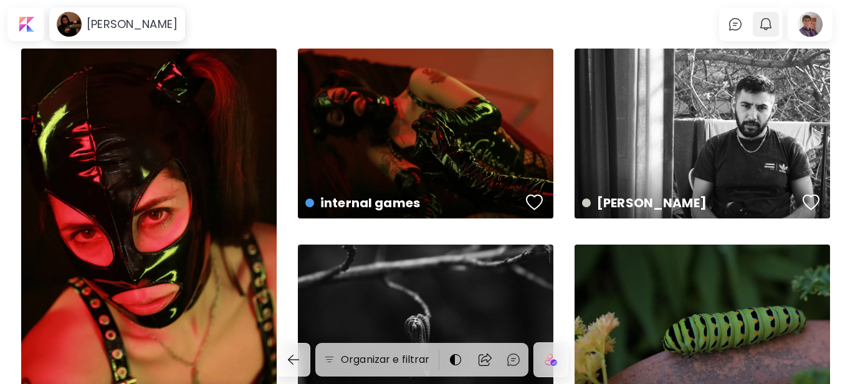
click at [765, 32] on button "0" at bounding box center [765, 24] width 21 height 21
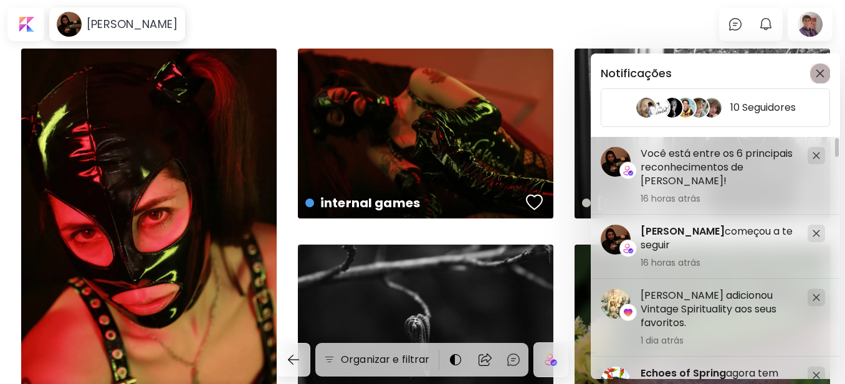
click at [815, 70] on img "button" at bounding box center [819, 73] width 9 height 9
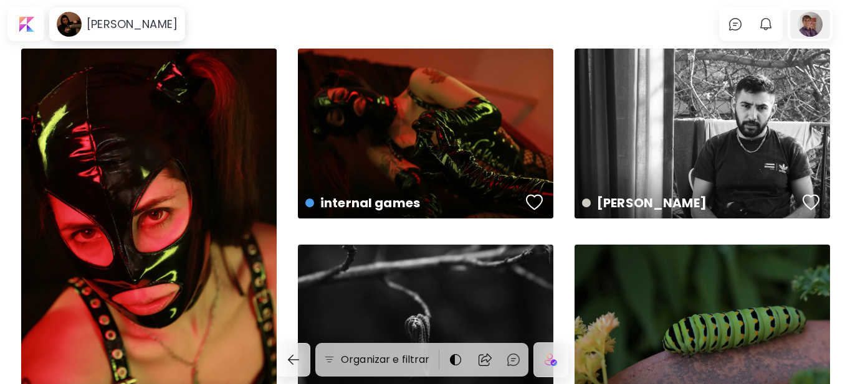
click at [818, 22] on div at bounding box center [810, 24] width 40 height 29
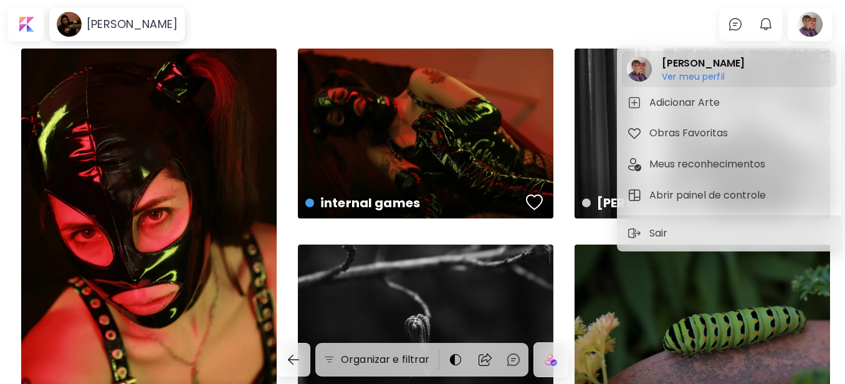
click at [689, 76] on h6 "Ver meu perfil" at bounding box center [702, 76] width 83 height 11
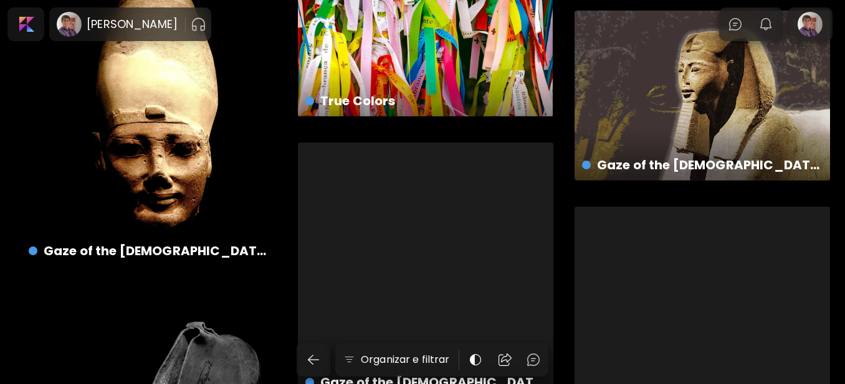
scroll to position [12269, 0]
